Goal: Check status: Check status

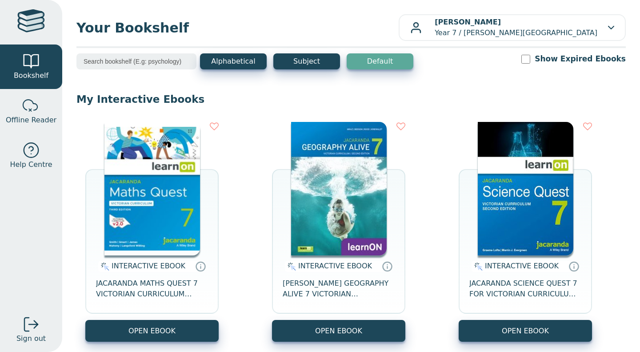
click at [184, 0] on div "Your Bookshelf Nilaa Sampath Kumar Year 7 / Oxley Christian College My Support …" at bounding box center [351, 176] width 578 height 352
